Goal: Task Accomplishment & Management: Use online tool/utility

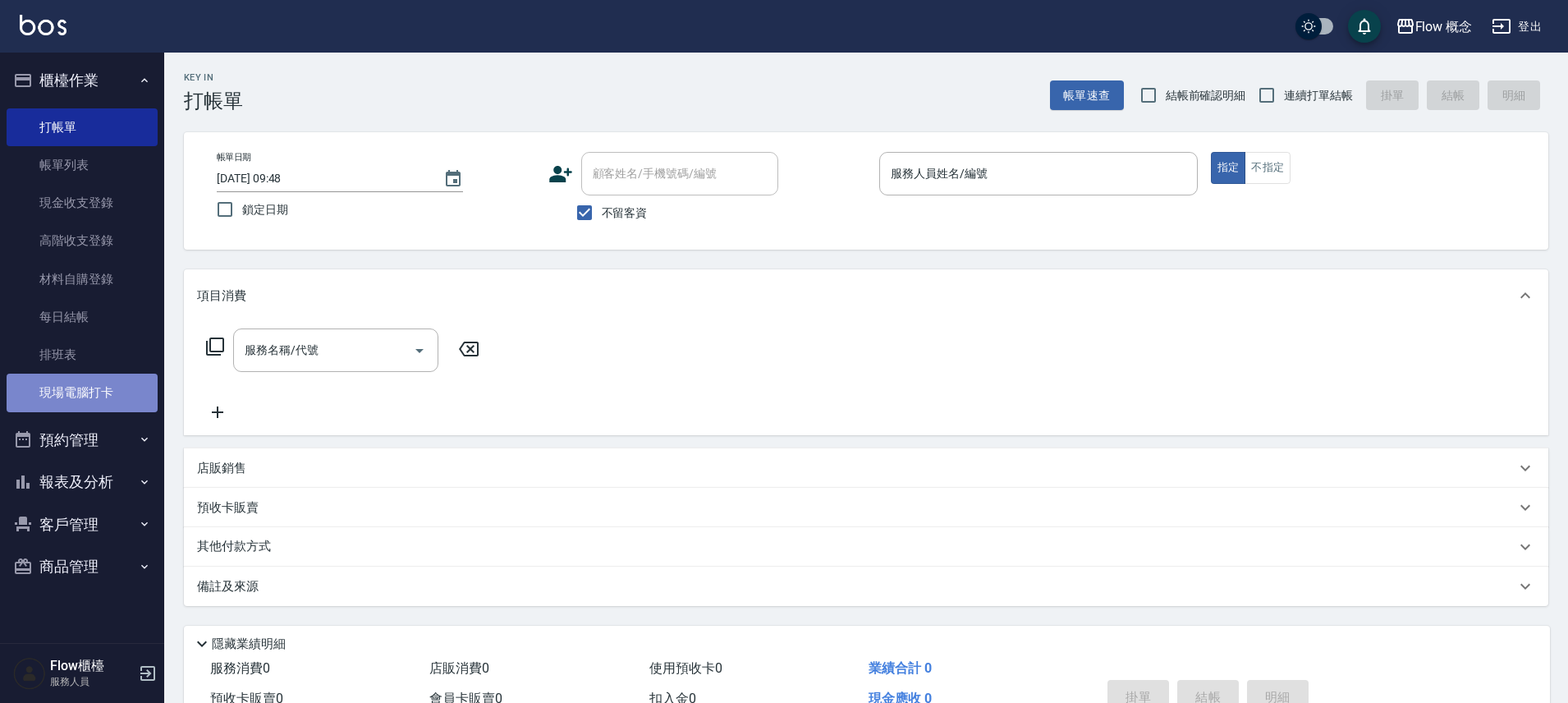
click at [59, 380] on link "現場電腦打卡" at bounding box center [81, 392] width 151 height 37
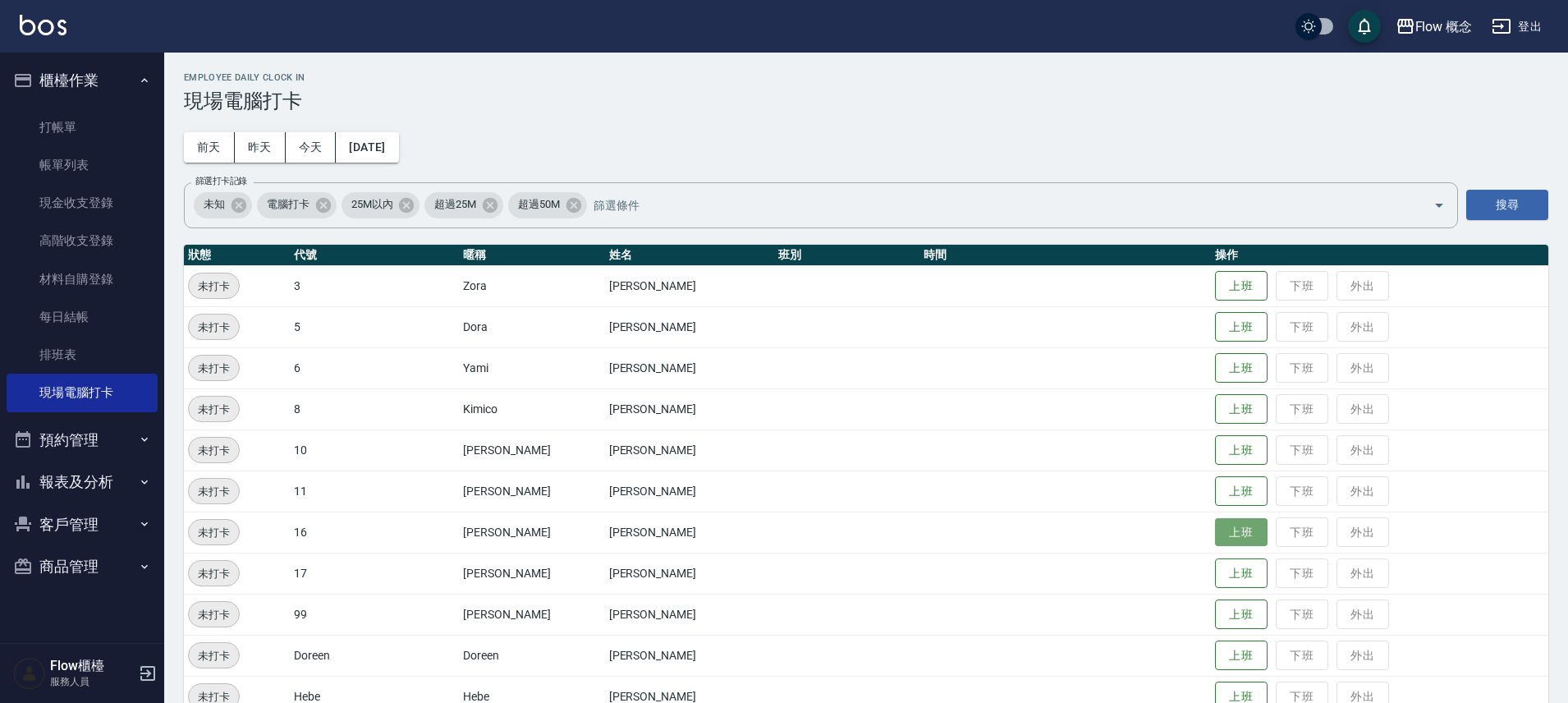
click at [1215, 531] on button "上班" at bounding box center [1241, 532] width 52 height 28
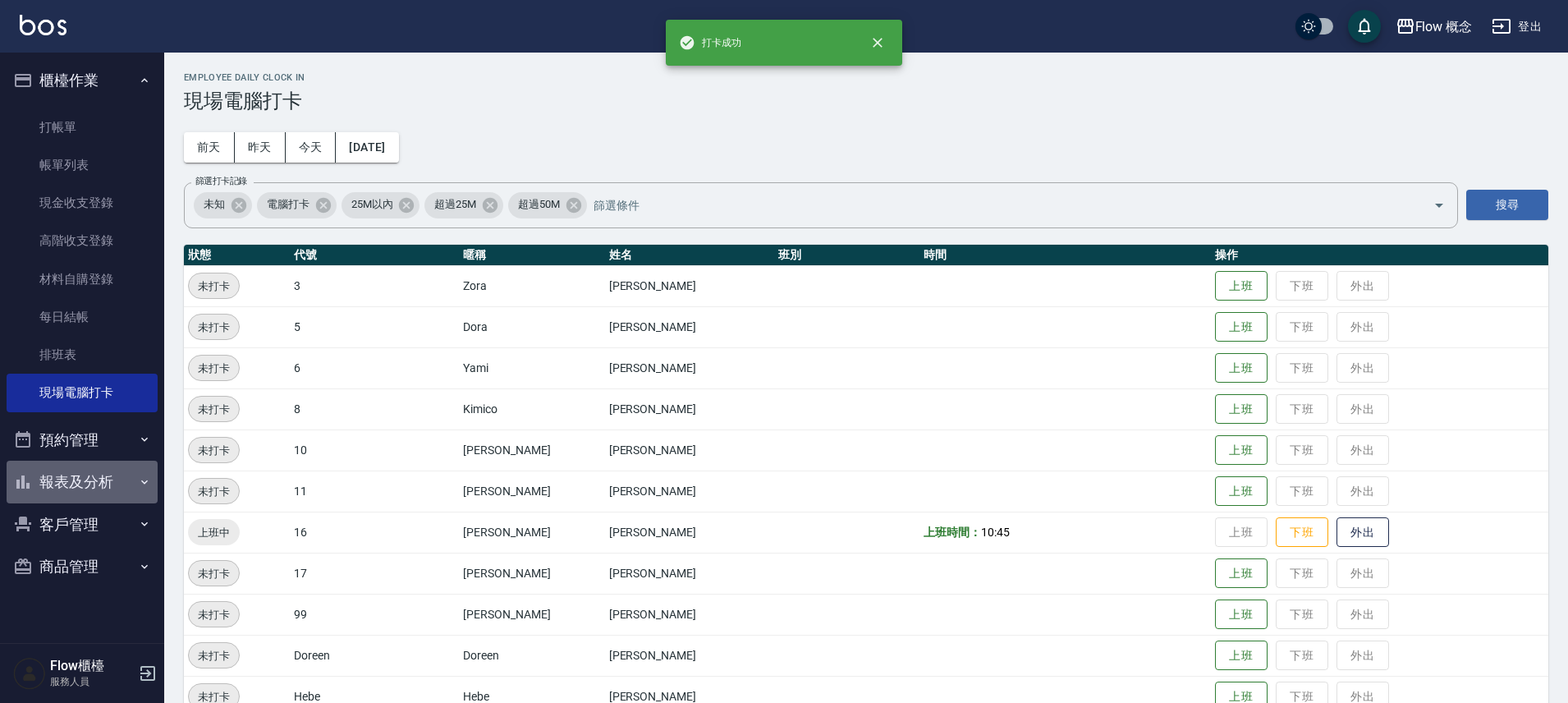
click at [87, 479] on button "報表及分析" at bounding box center [81, 482] width 151 height 43
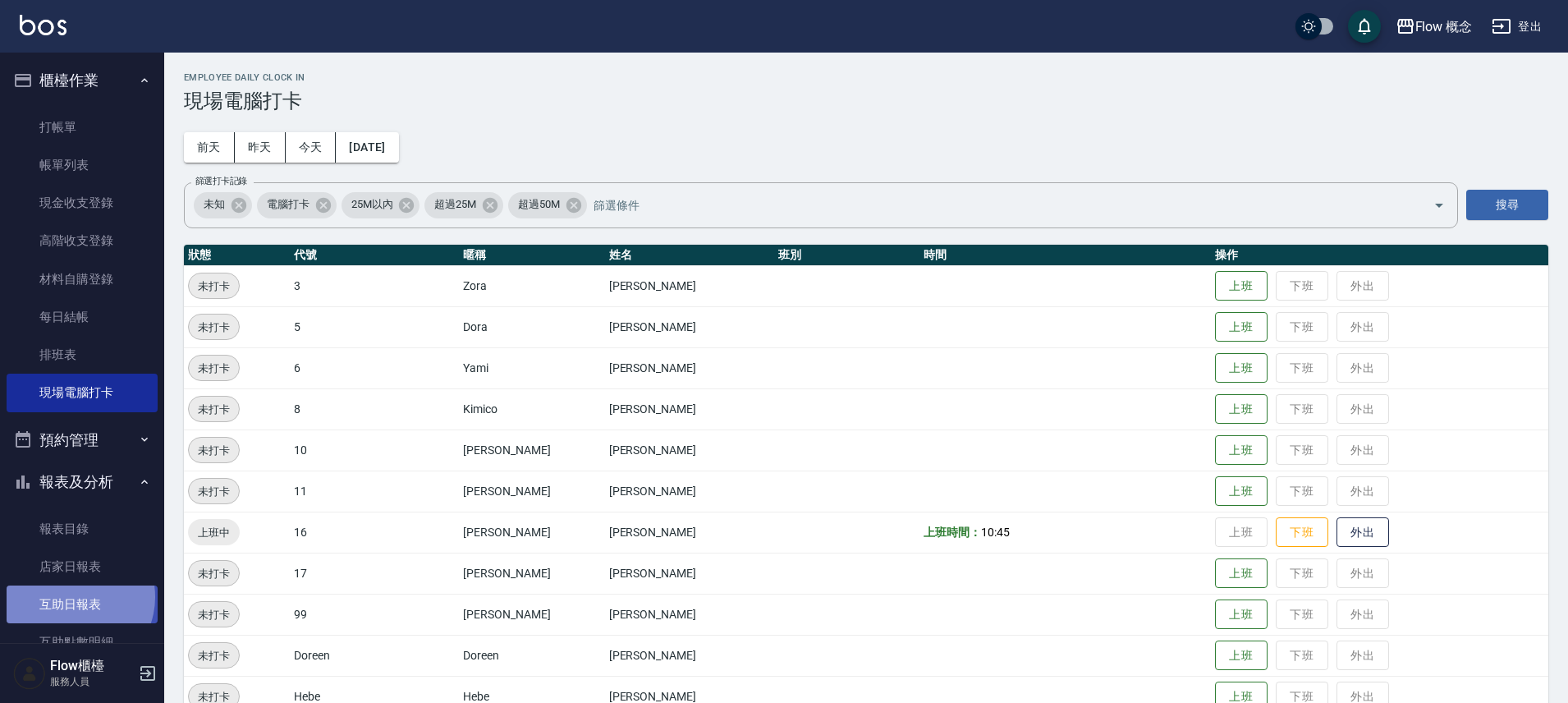
click at [73, 597] on link "互助日報表" at bounding box center [81, 603] width 151 height 37
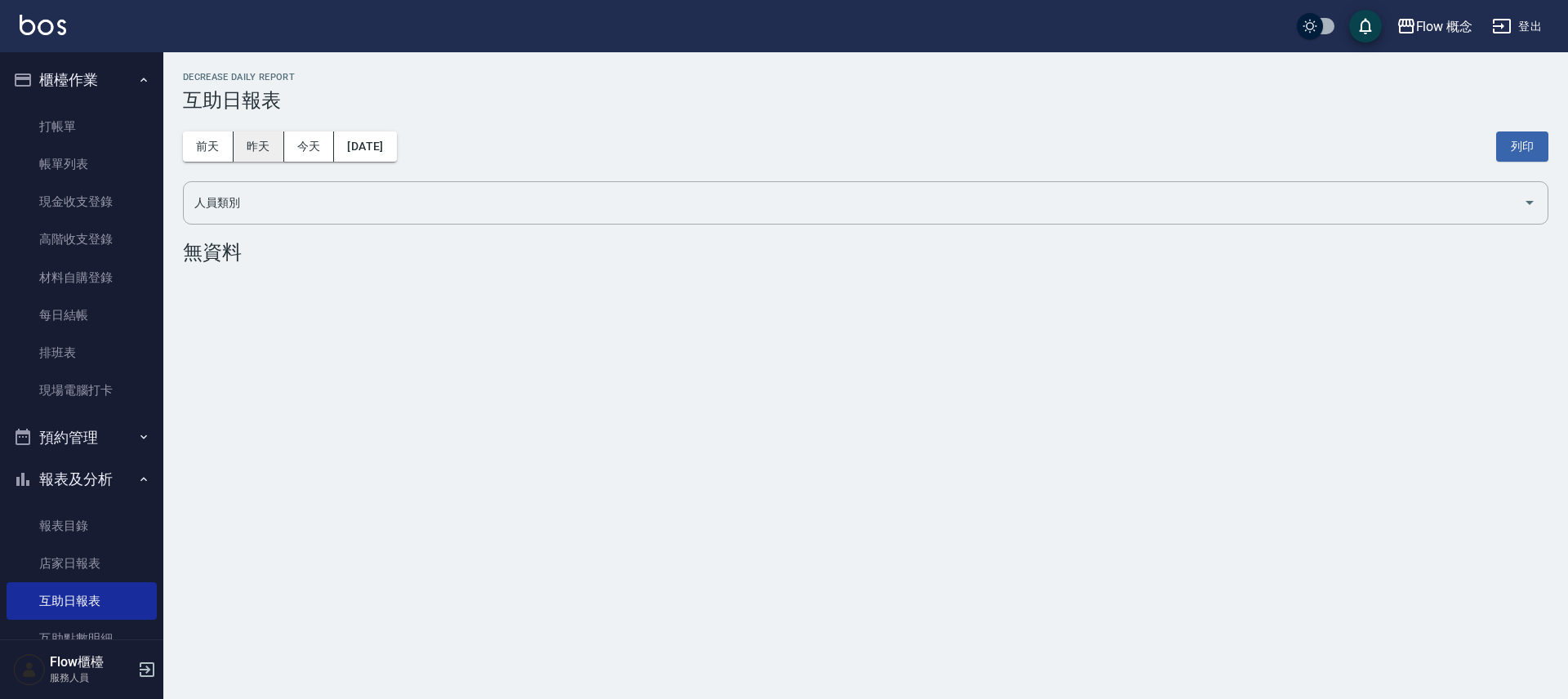
click at [264, 143] on button "昨天" at bounding box center [259, 146] width 51 height 30
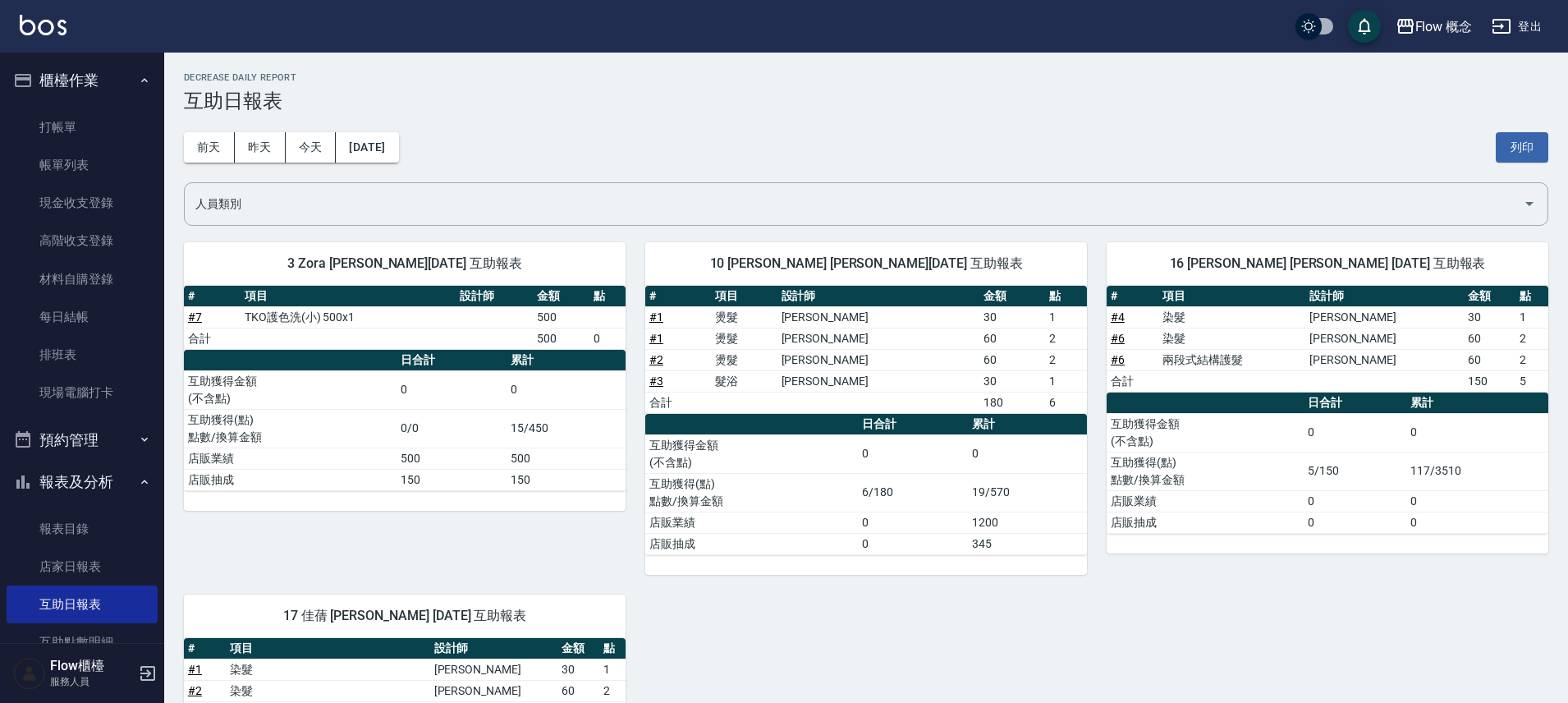
click at [74, 488] on button "報表及分析" at bounding box center [81, 482] width 151 height 43
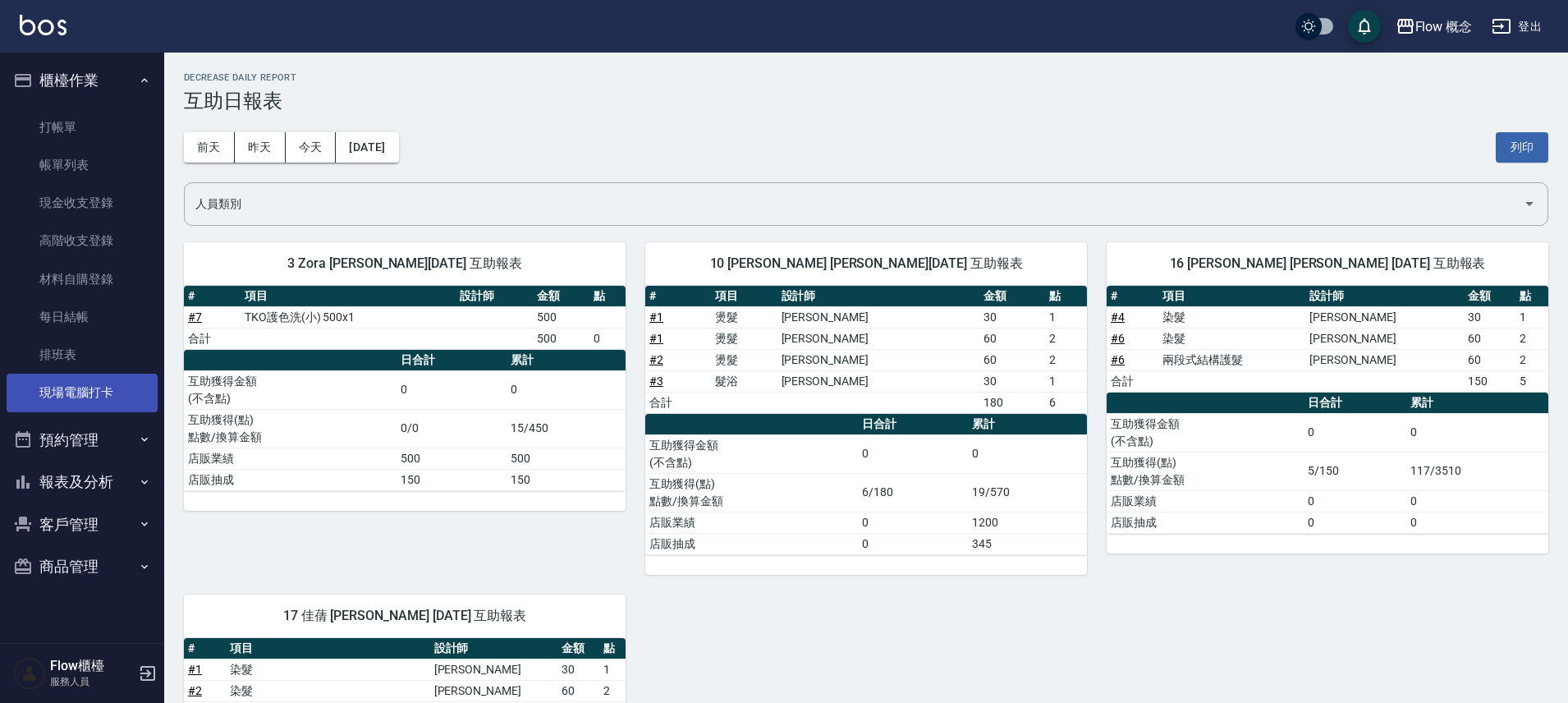
click at [100, 378] on link "現場電腦打卡" at bounding box center [81, 392] width 151 height 37
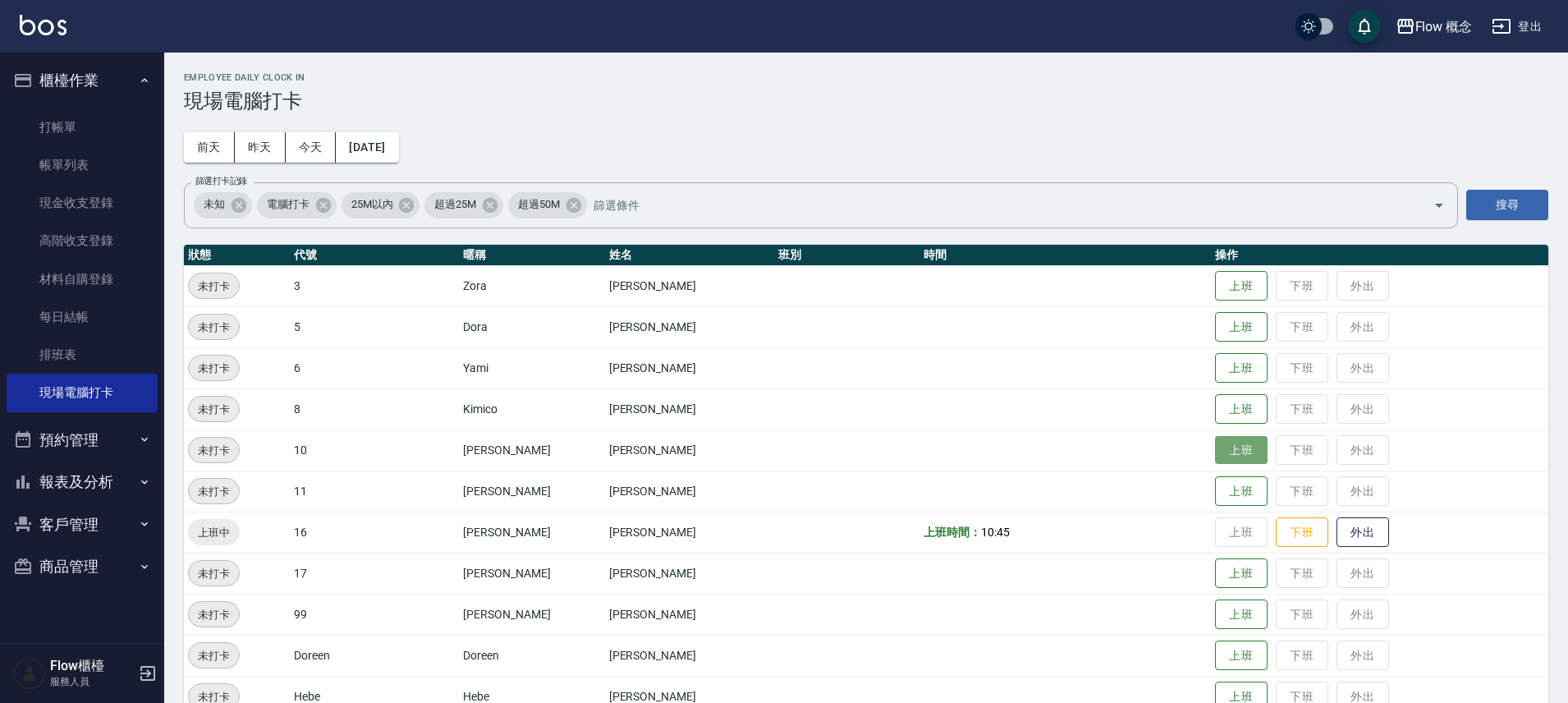
click at [1215, 445] on button "上班" at bounding box center [1241, 450] width 52 height 28
click at [1215, 281] on button "上班" at bounding box center [1241, 285] width 52 height 28
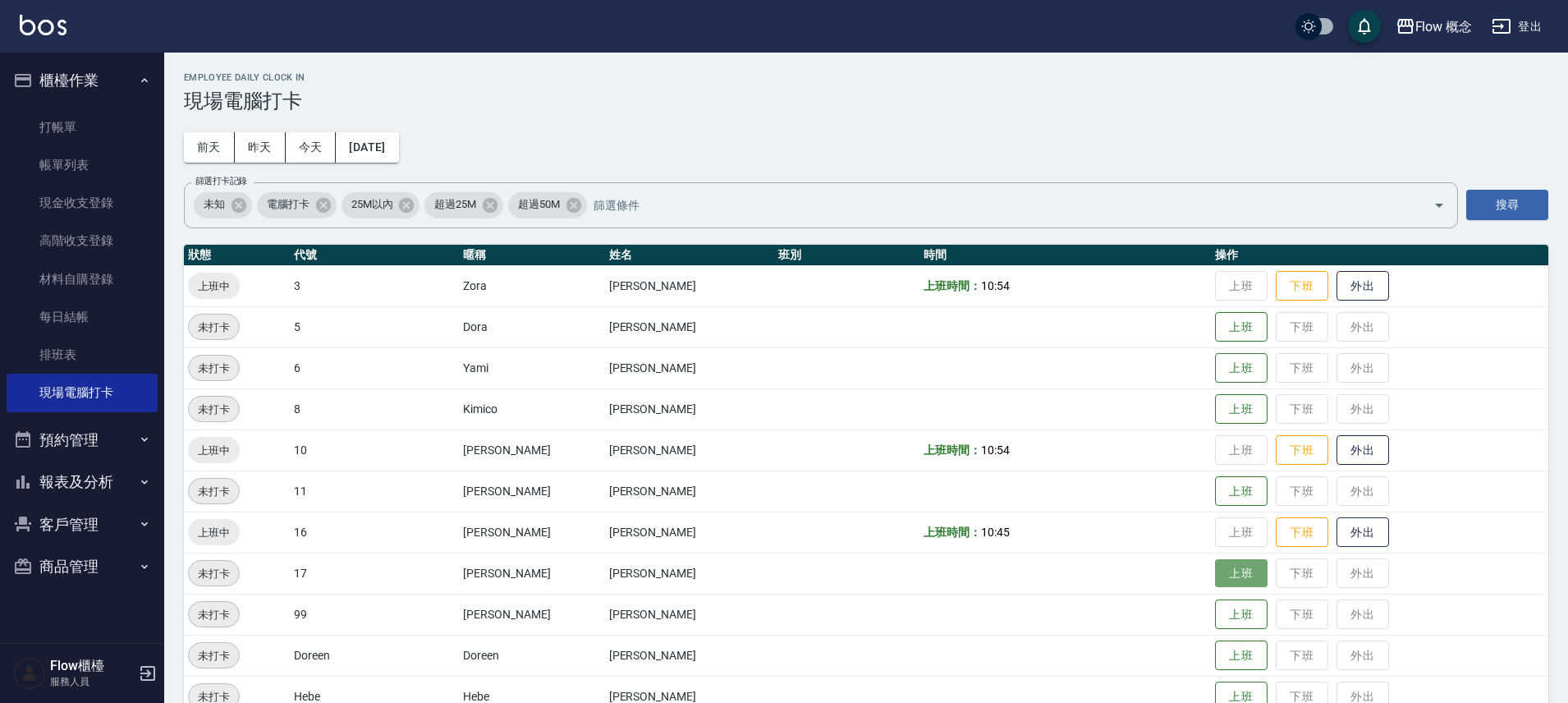
click at [1215, 581] on button "上班" at bounding box center [1241, 573] width 52 height 28
